Goal: Task Accomplishment & Management: Manage account settings

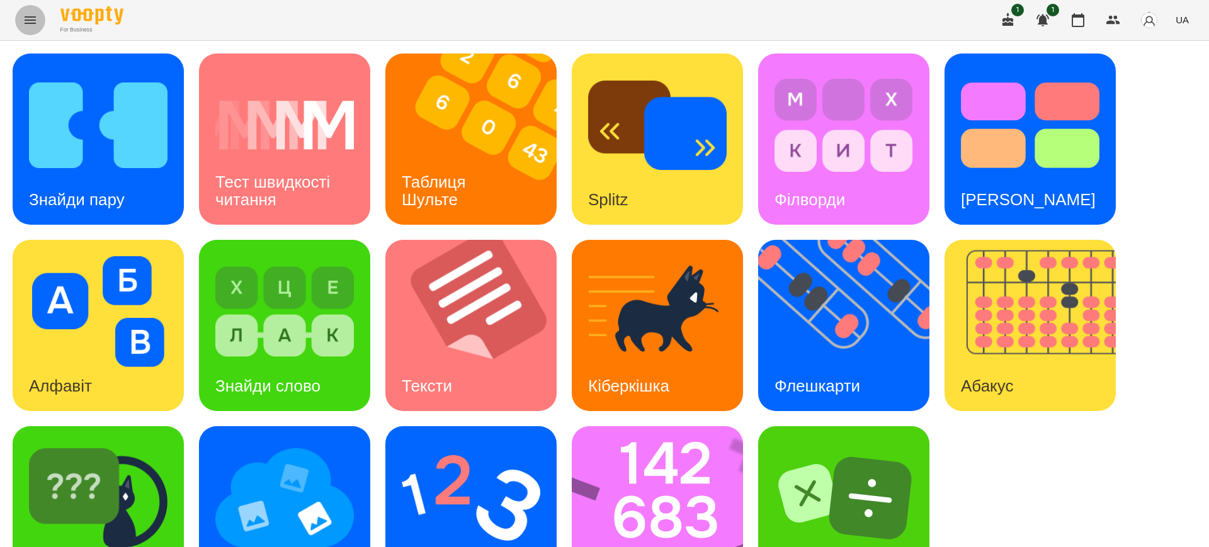
click at [26, 14] on icon "Menu" at bounding box center [30, 20] width 15 height 15
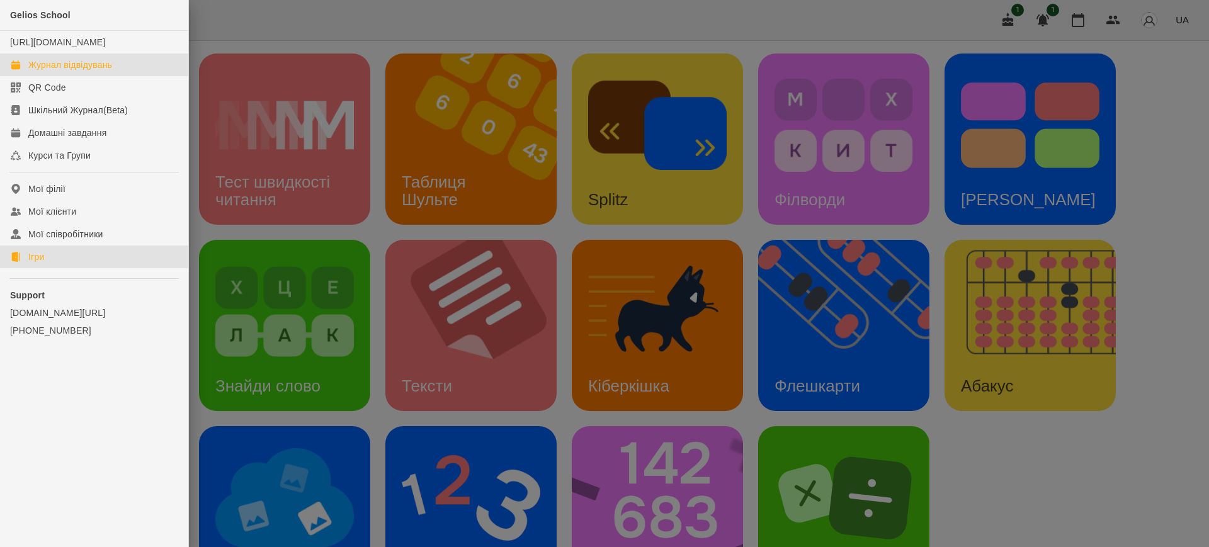
click at [81, 71] on div "Журнал відвідувань" at bounding box center [70, 65] width 84 height 13
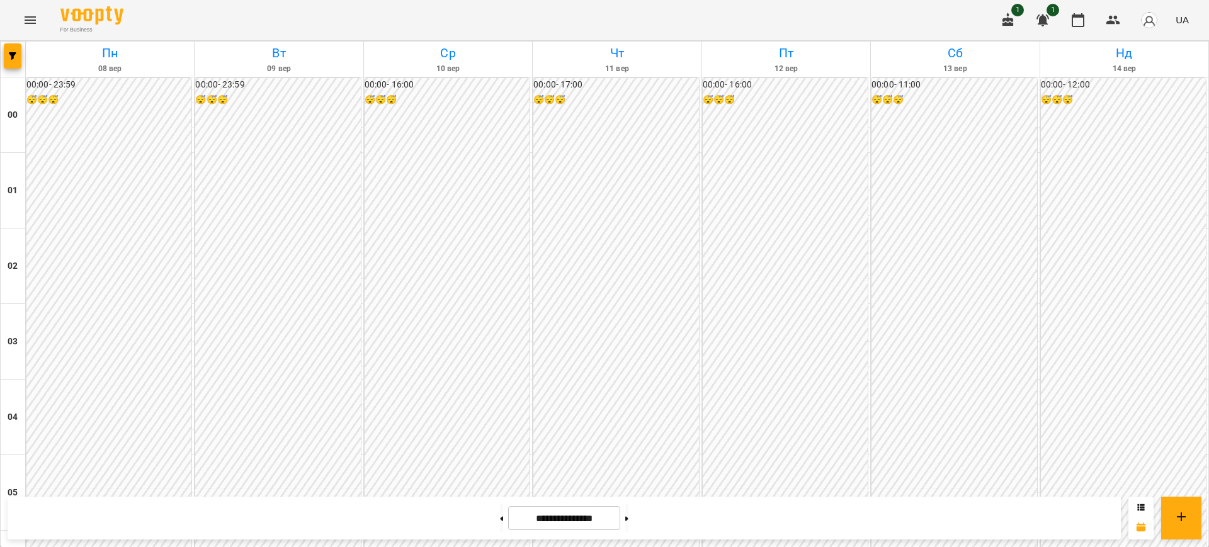
scroll to position [1159, 0]
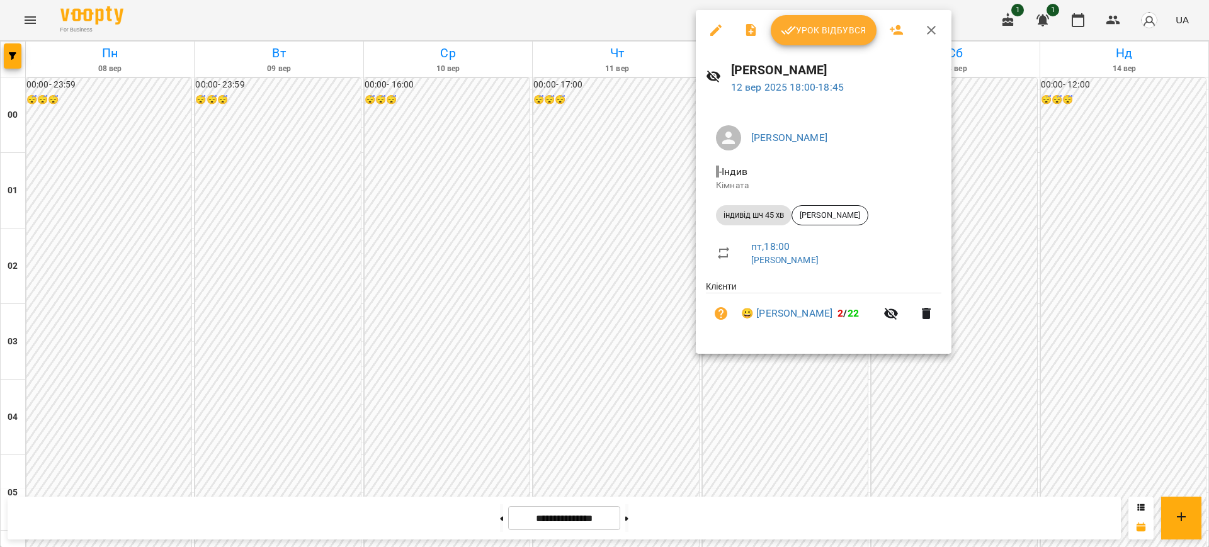
click at [812, 18] on button "Урок відбувся" at bounding box center [824, 30] width 106 height 30
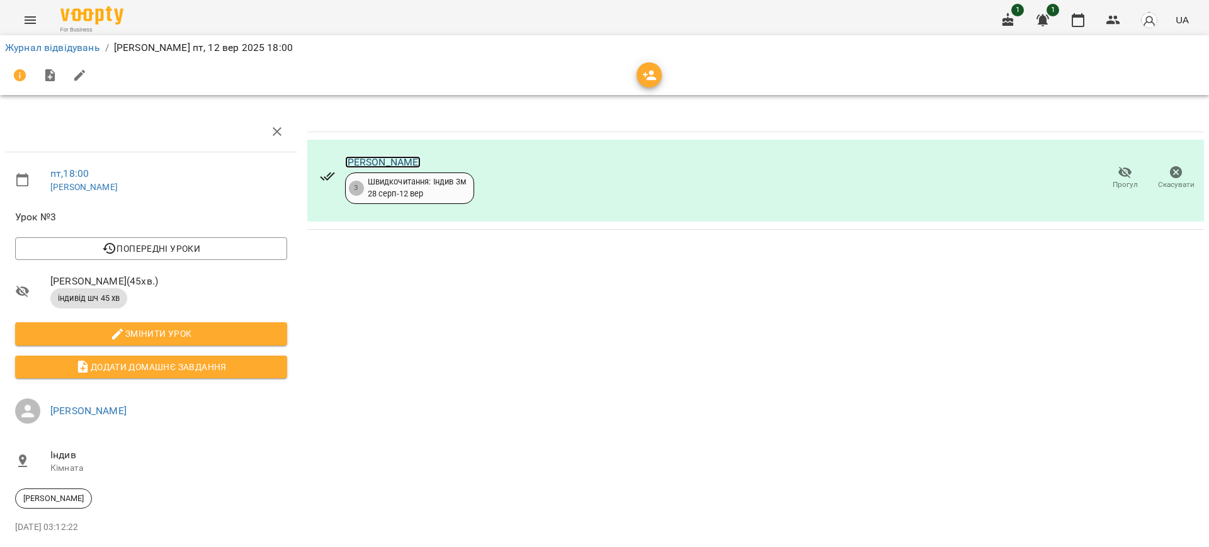
click at [385, 157] on link "[PERSON_NAME]" at bounding box center [383, 162] width 76 height 12
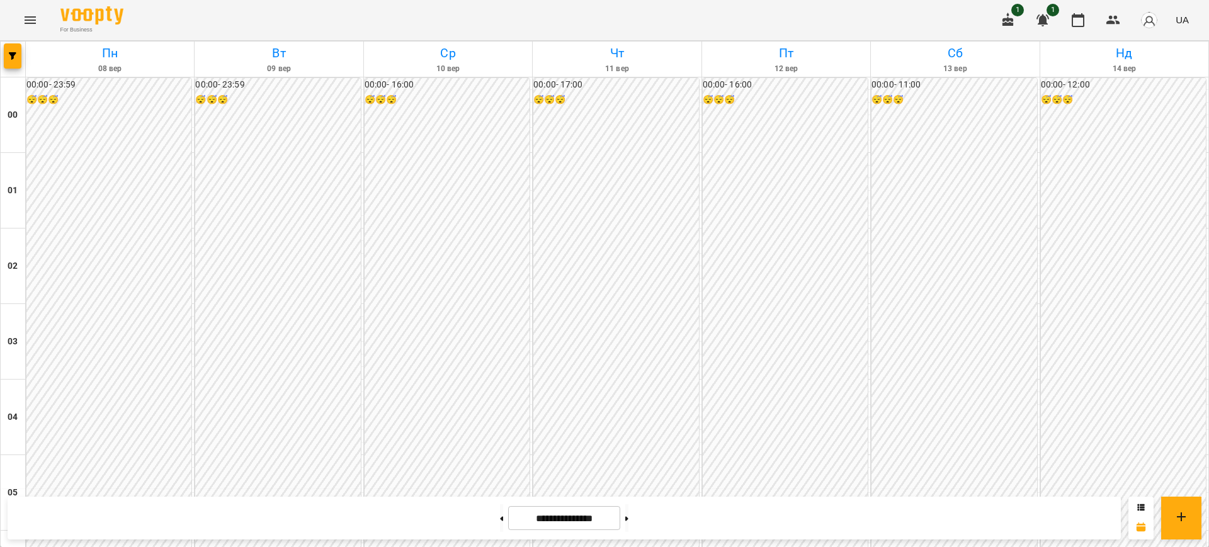
scroll to position [1031, 0]
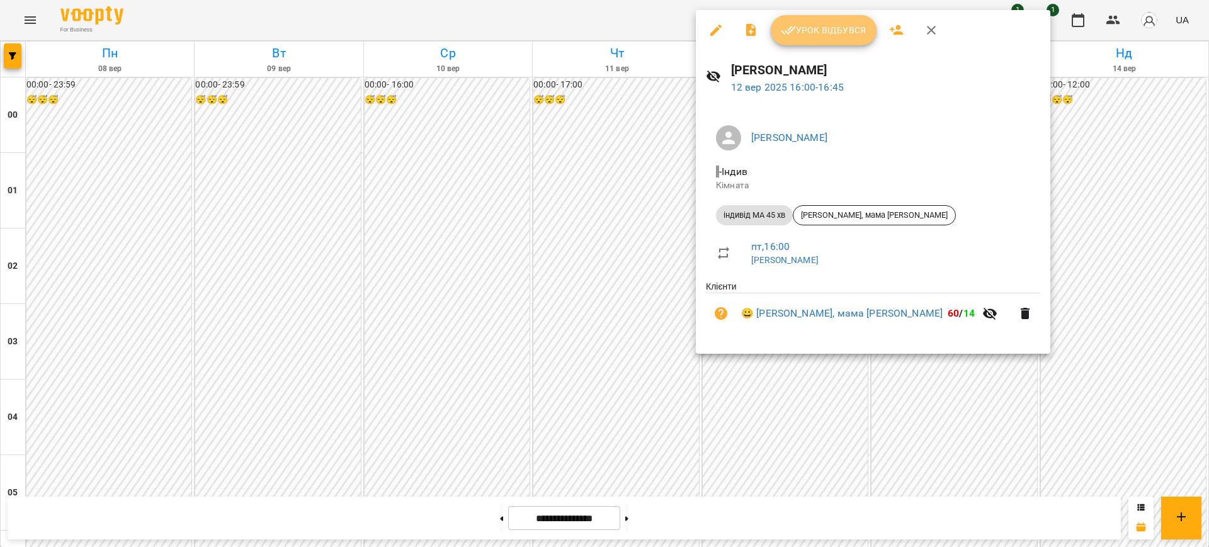
click at [809, 40] on button "Урок відбувся" at bounding box center [824, 30] width 106 height 30
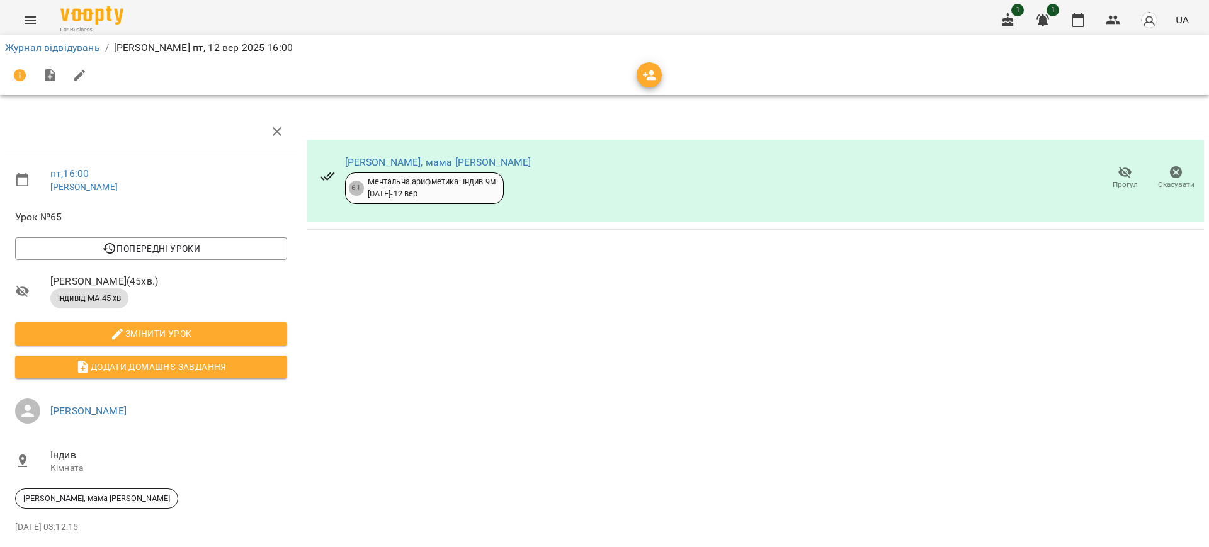
click at [1113, 183] on span "Прогул" at bounding box center [1124, 184] width 25 height 11
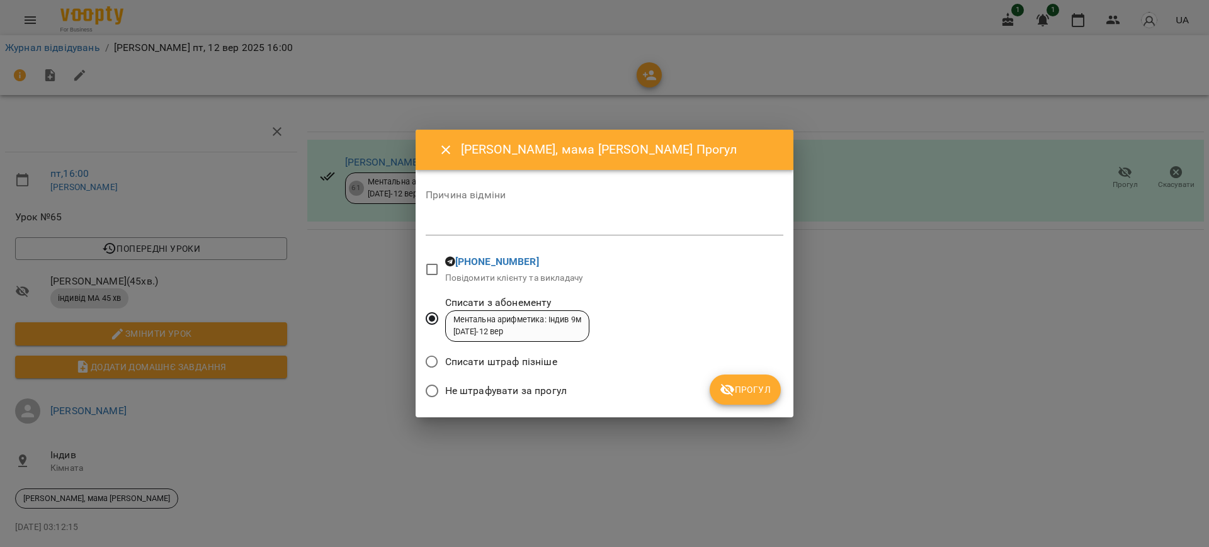
click at [454, 223] on textarea at bounding box center [605, 225] width 358 height 12
type textarea "******"
click at [755, 377] on button "Прогул" at bounding box center [744, 390] width 71 height 30
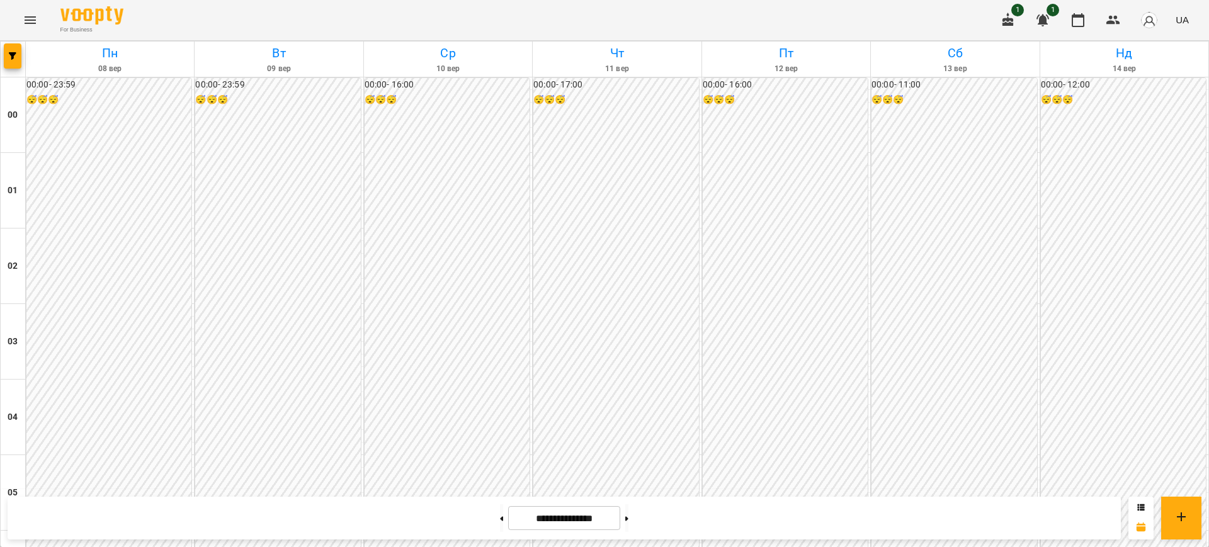
scroll to position [1272, 0]
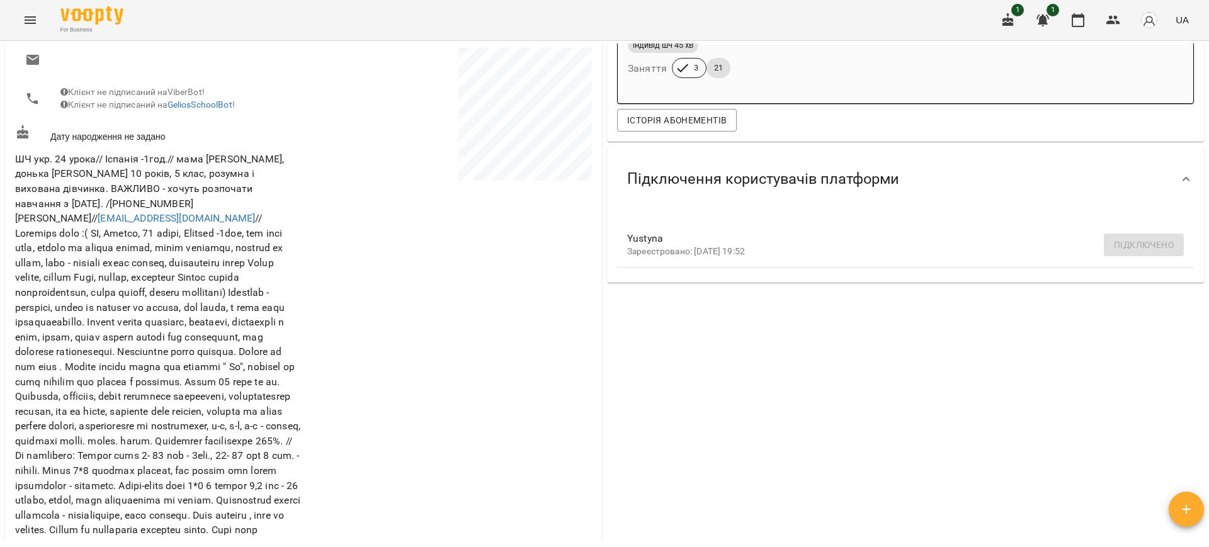
scroll to position [333, 0]
